Goal: Check status: Check status

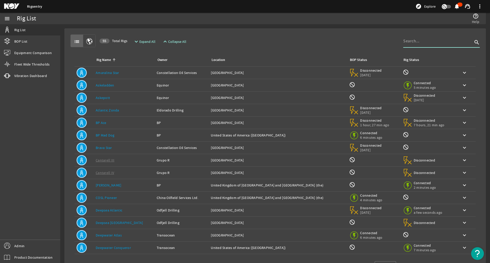
click at [418, 44] on input at bounding box center [437, 41] width 69 height 6
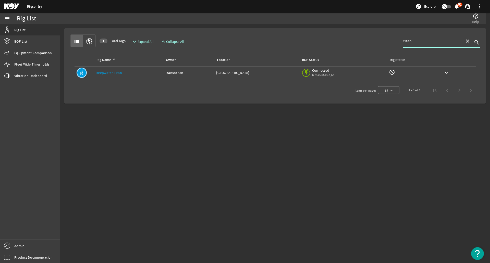
type input "titan"
click at [377, 75] on div "BOP Status: Connected 6 minutes ago" at bounding box center [343, 72] width 84 height 11
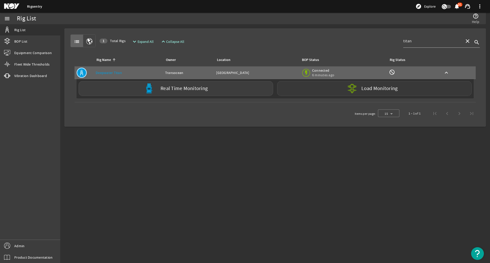
click at [311, 89] on div "Load Monitoring" at bounding box center [374, 88] width 195 height 15
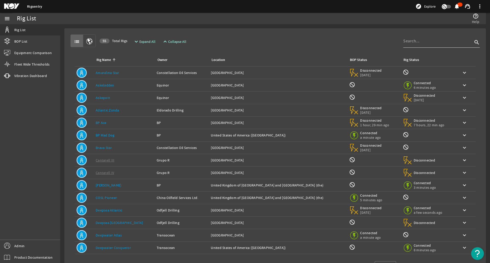
click at [433, 44] on input at bounding box center [437, 41] width 69 height 6
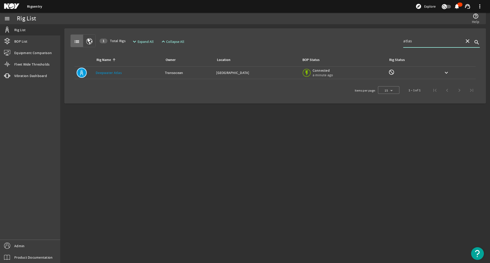
type input "atlas"
click at [369, 72] on div "BOP Status: Connected a minute ago" at bounding box center [343, 72] width 83 height 11
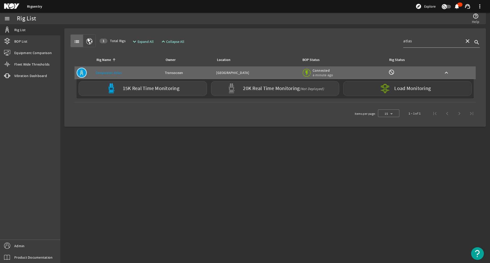
click at [375, 90] on div "Load Monitoring" at bounding box center [407, 88] width 128 height 15
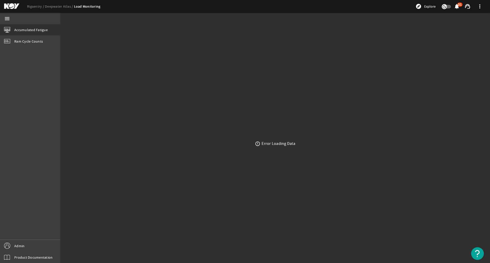
click at [136, 39] on div "error_outline Error Loading Data" at bounding box center [275, 143] width 430 height 239
